Goal: Navigation & Orientation: Find specific page/section

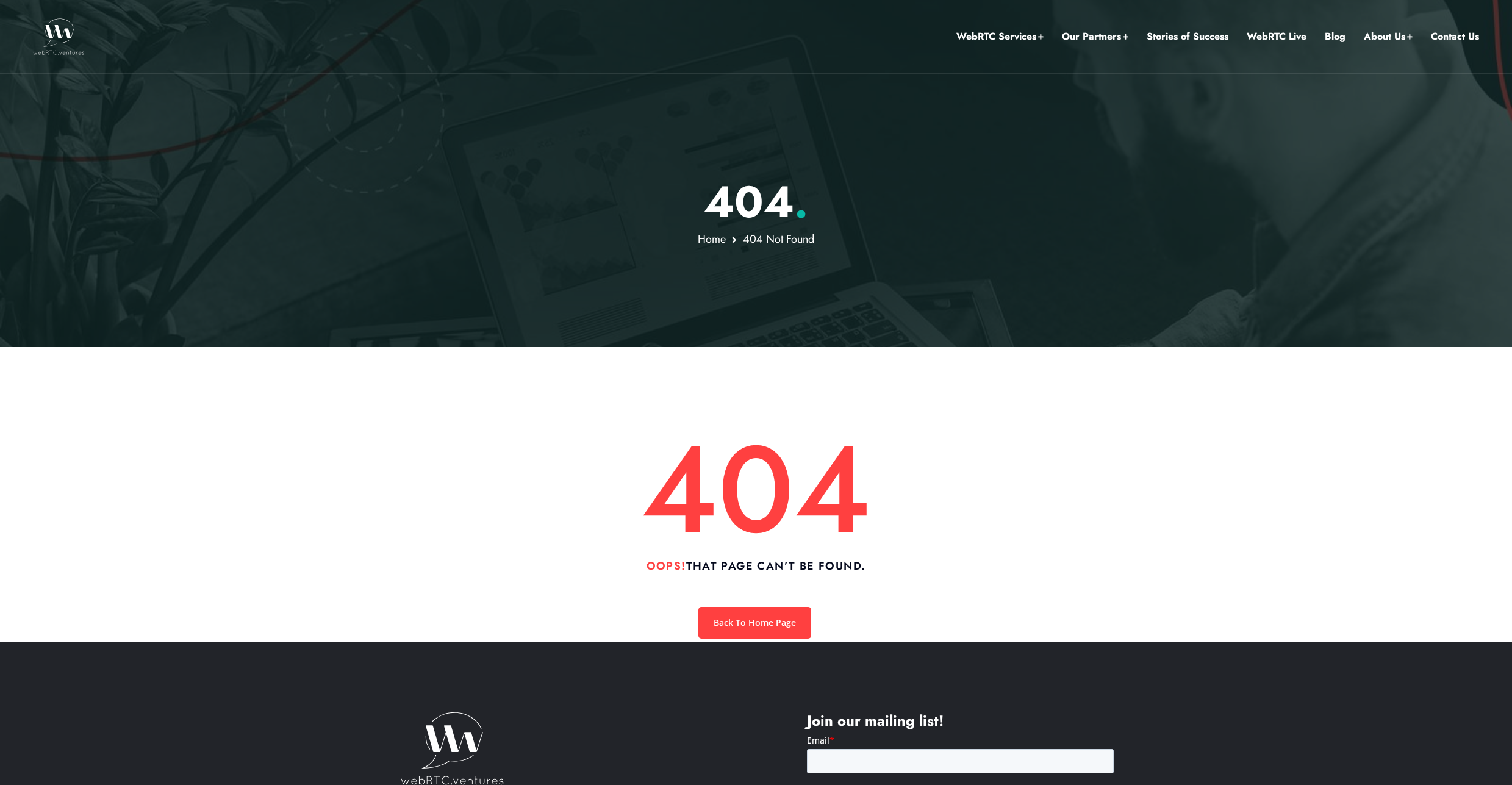
click at [60, 34] on img at bounding box center [59, 37] width 52 height 37
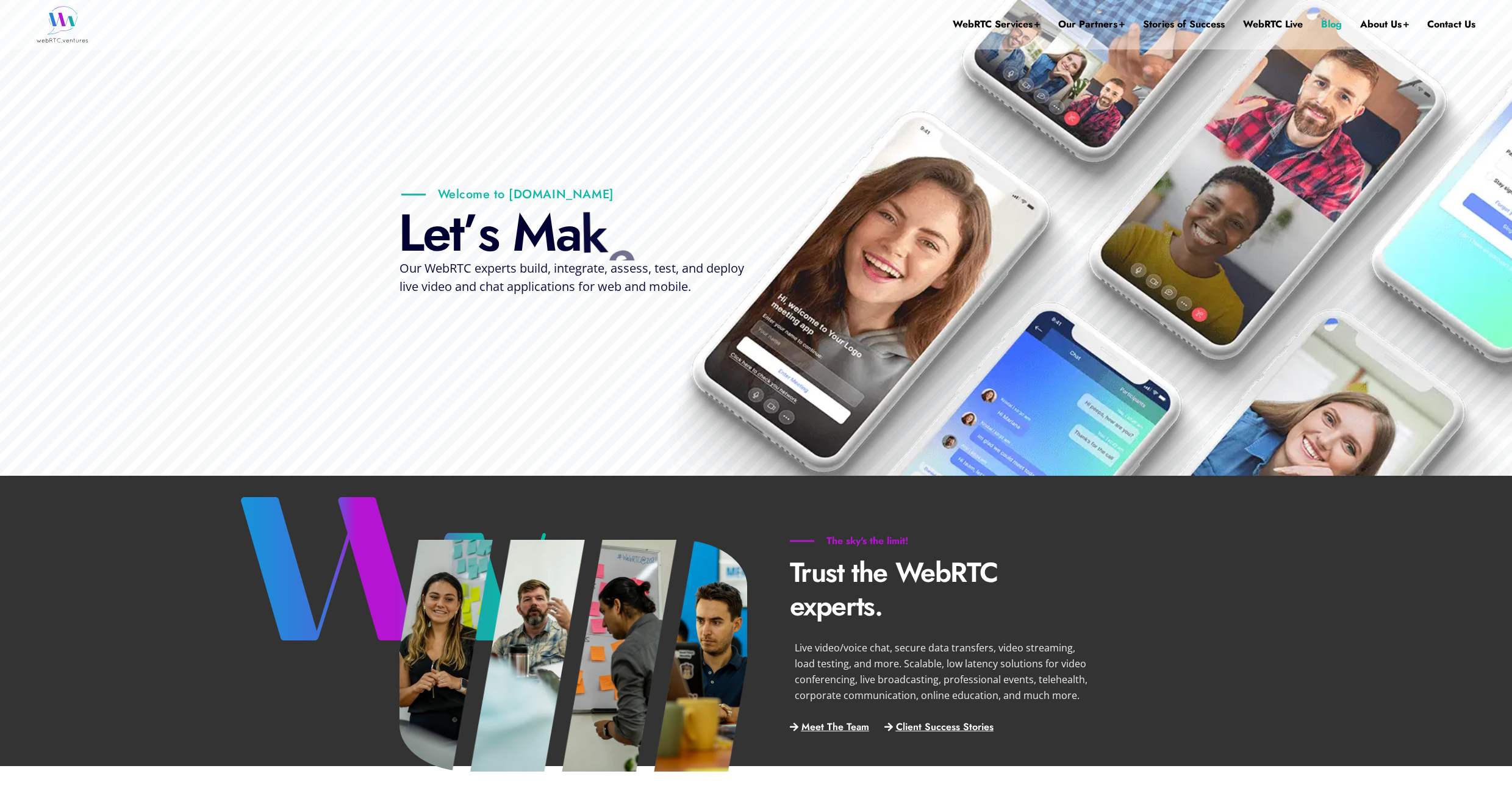
click at [1327, 23] on link "Blog" at bounding box center [1331, 24] width 20 height 49
